Goal: Check status: Check status

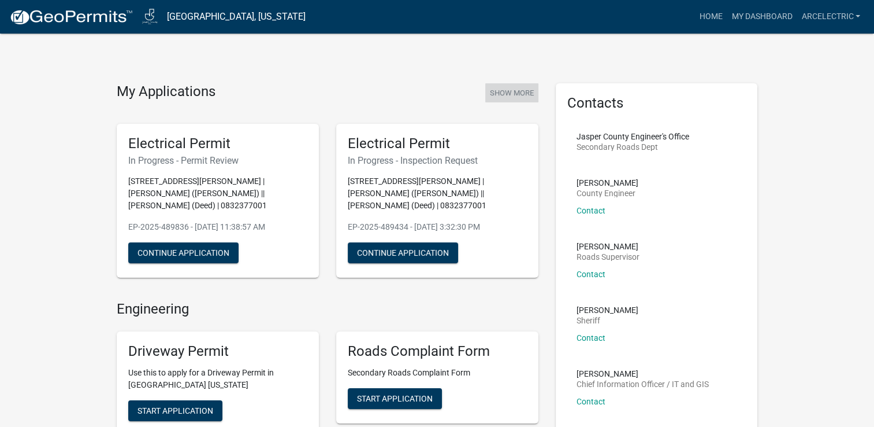
click at [503, 97] on button "Show More" at bounding box center [511, 92] width 53 height 19
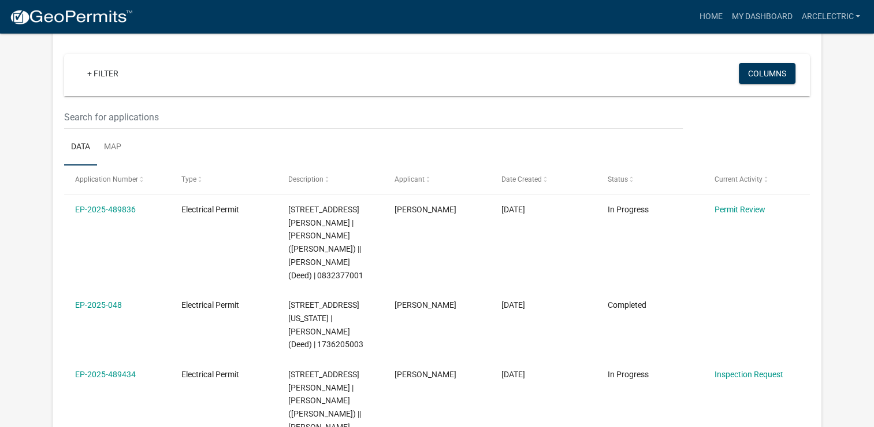
scroll to position [113, 0]
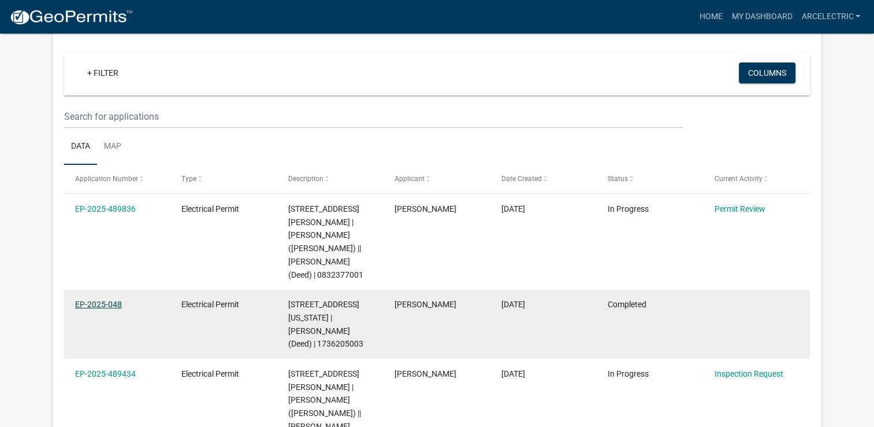
click at [99, 299] on link "EP-2025-048" at bounding box center [98, 303] width 47 height 9
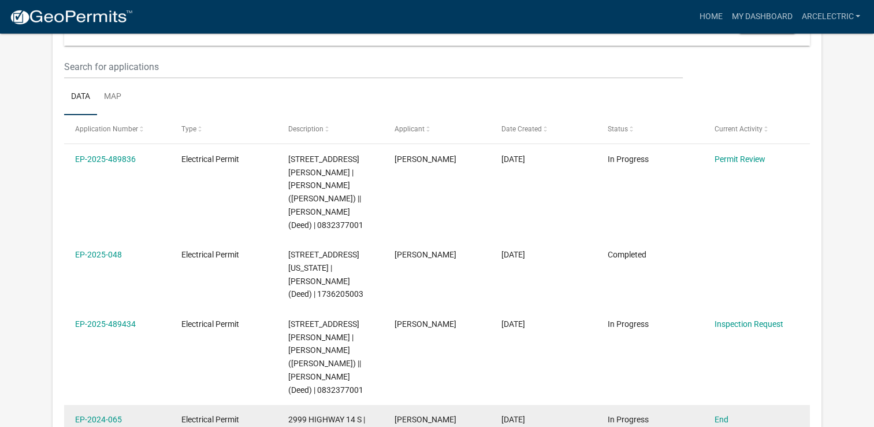
scroll to position [132, 0]
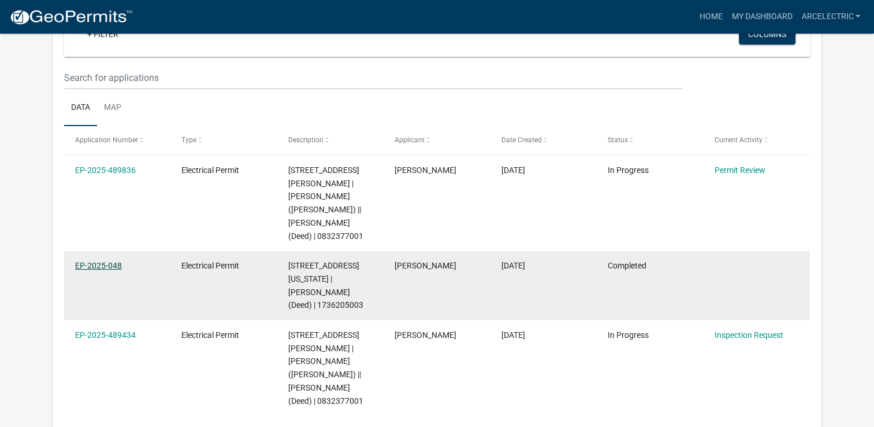
click at [102, 261] on link "EP-2025-048" at bounding box center [98, 265] width 47 height 9
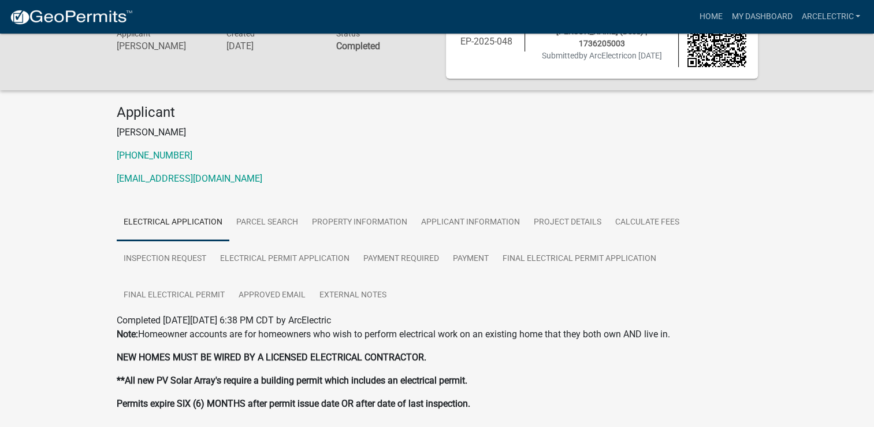
scroll to position [124, 0]
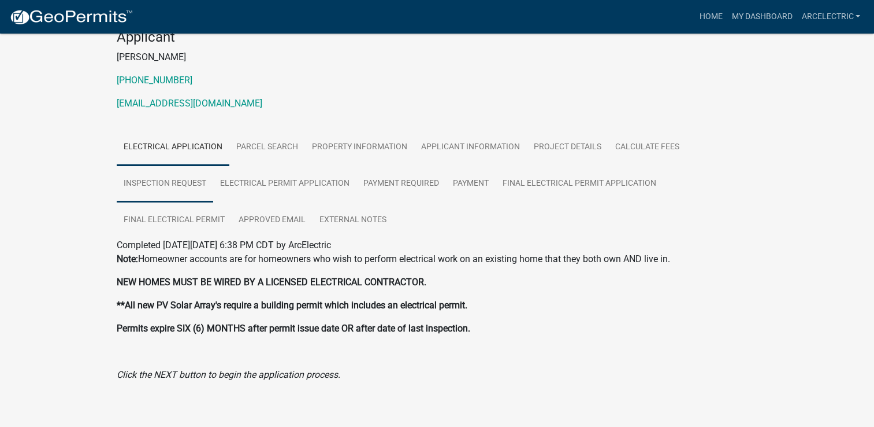
click at [174, 184] on link "Inspection Request" at bounding box center [165, 183] width 97 height 37
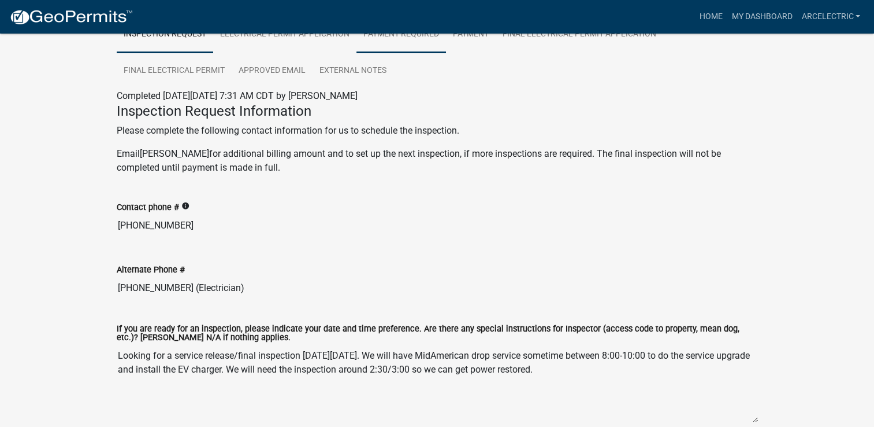
scroll to position [273, 0]
drag, startPoint x: 576, startPoint y: 375, endPoint x: 116, endPoint y: 358, distance: 460.9
click at [117, 358] on textarea "Looking for a service release/final inspection [DATE][DATE]. We will have MidAm…" at bounding box center [438, 383] width 642 height 79
drag, startPoint x: 116, startPoint y: 358, endPoint x: 142, endPoint y: 358, distance: 26.0
